Goal: Information Seeking & Learning: Learn about a topic

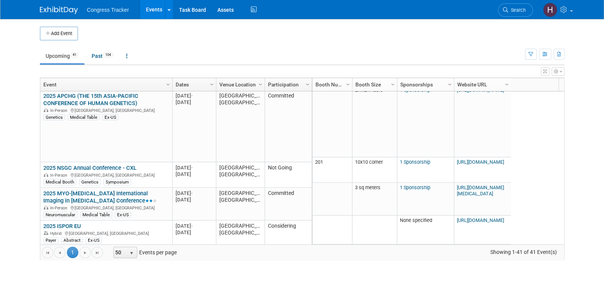
scroll to position [183, 0]
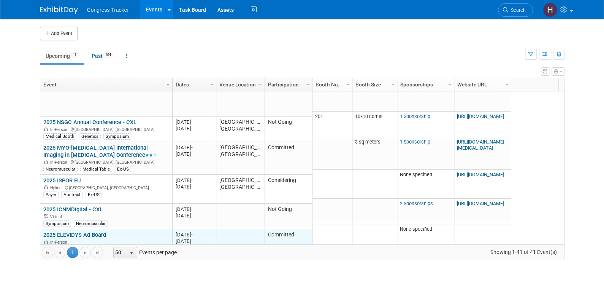
click at [93, 231] on link "2025 ELEVIDYS Ad Board" at bounding box center [74, 234] width 63 height 7
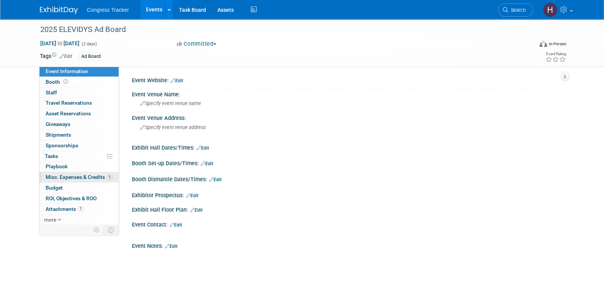
click at [87, 175] on span "Misc. Expenses & Credits 1" at bounding box center [79, 177] width 67 height 6
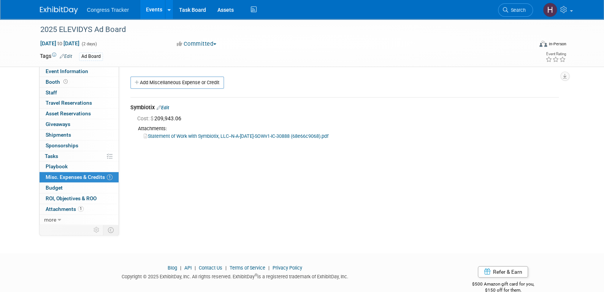
click at [169, 107] on link "Edit" at bounding box center [163, 107] width 13 height 5
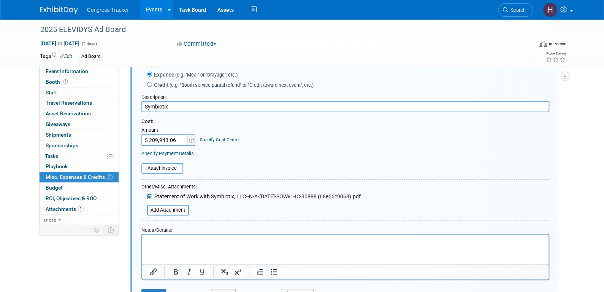
scroll to position [87, 0]
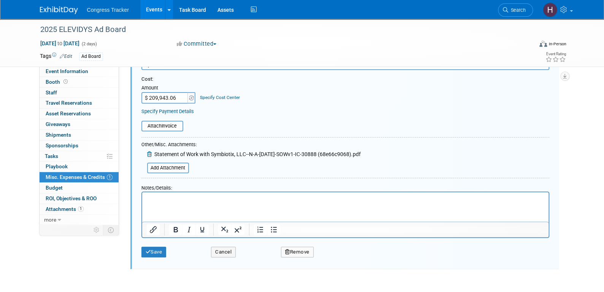
click at [150, 199] on p "Rich Text Area. Press ALT-0 for help." at bounding box center [345, 199] width 398 height 8
click at [162, 248] on button "Save" at bounding box center [154, 252] width 25 height 11
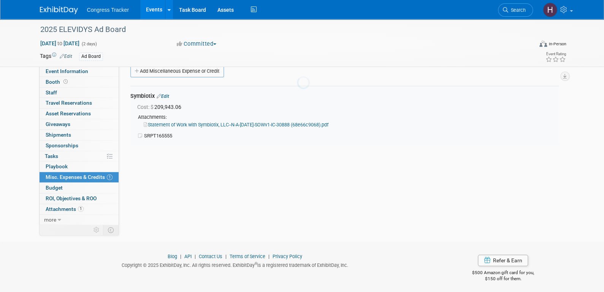
scroll to position [11, 0]
click at [156, 8] on link "Events" at bounding box center [154, 9] width 28 height 19
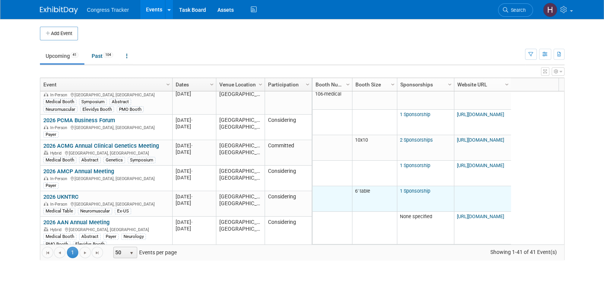
click at [410, 191] on link "1 Sponsorship" at bounding box center [415, 191] width 30 height 6
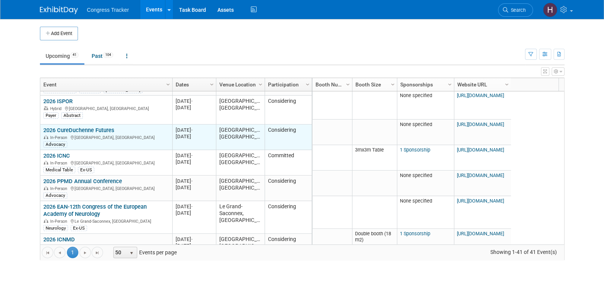
scroll to position [591, 0]
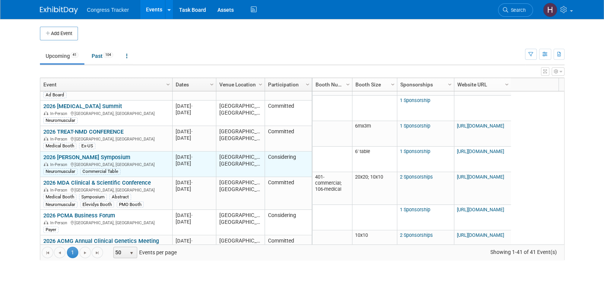
click at [71, 154] on link "2026 [PERSON_NAME] Symposium" at bounding box center [86, 157] width 87 height 7
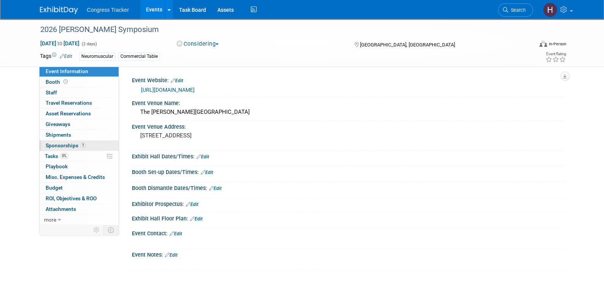
click at [69, 146] on span "Sponsorships 1" at bounding box center [66, 145] width 40 height 6
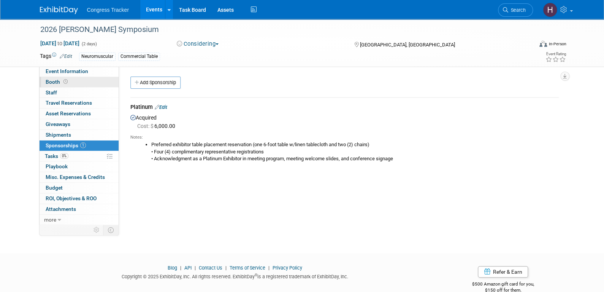
click at [67, 81] on span at bounding box center [65, 82] width 7 height 6
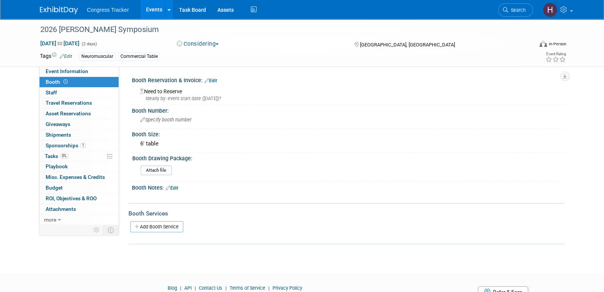
click at [150, 11] on link "Events" at bounding box center [154, 9] width 28 height 19
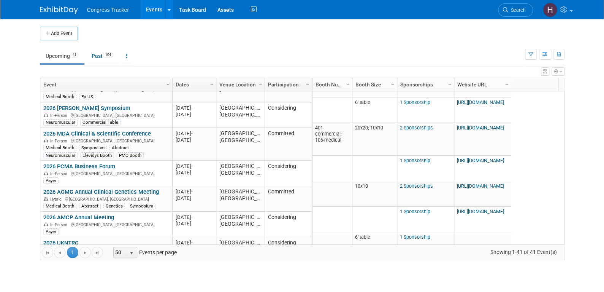
scroll to position [457, 0]
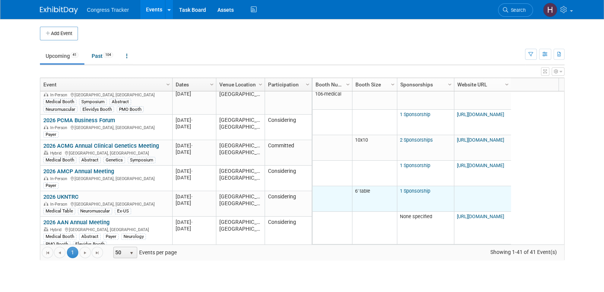
click at [409, 191] on link "1 Sponsorship" at bounding box center [415, 191] width 30 height 6
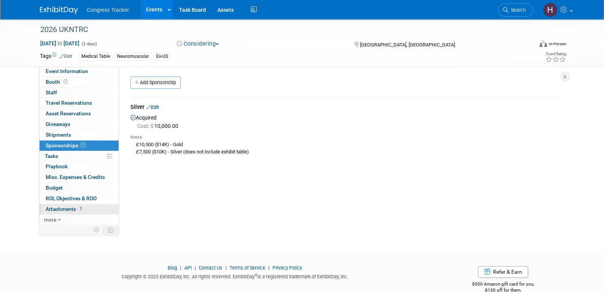
click at [67, 210] on span "Attachments 1" at bounding box center [65, 209] width 38 height 6
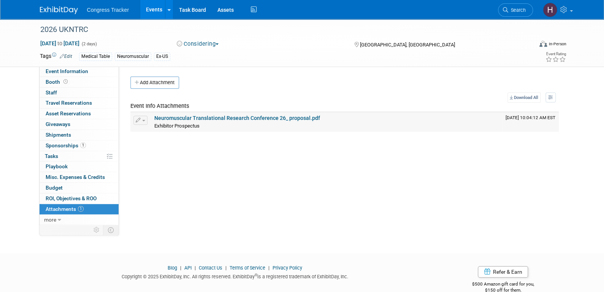
click at [208, 119] on link "Neuromuscular Translational Research Conference 26_ proposal.pdf" at bounding box center [237, 118] width 166 height 6
click at [202, 117] on link "Neuromuscular Translational Research Conference 26_ proposal.pdf" at bounding box center [237, 118] width 166 height 6
click at [507, 7] on icon at bounding box center [505, 9] width 5 height 5
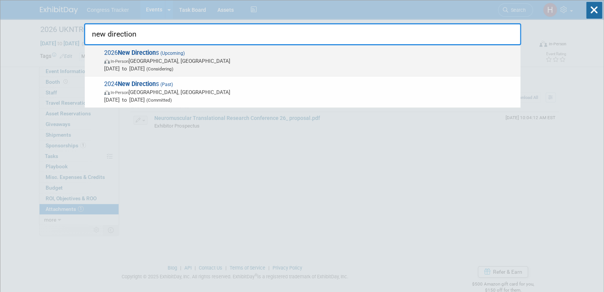
type input "new direction"
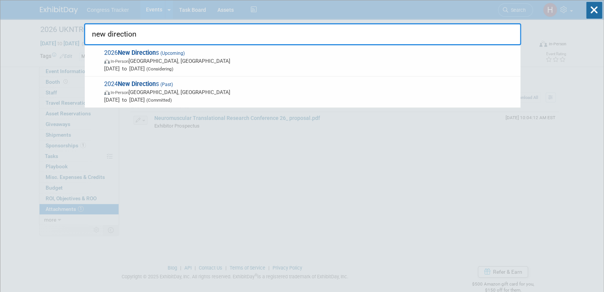
click at [142, 69] on span "[DATE] to [DATE] (Considering)" at bounding box center [310, 69] width 413 height 8
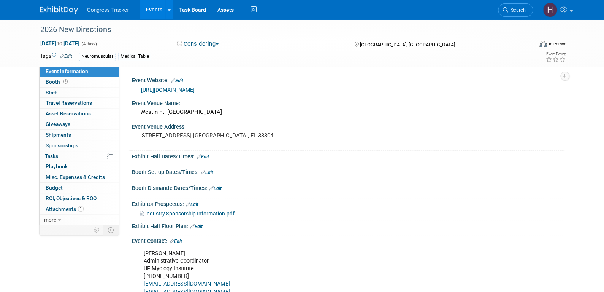
click at [165, 212] on span "Industry Sponsorship Information.pdf" at bounding box center [189, 213] width 89 height 6
